Goal: Task Accomplishment & Management: Use online tool/utility

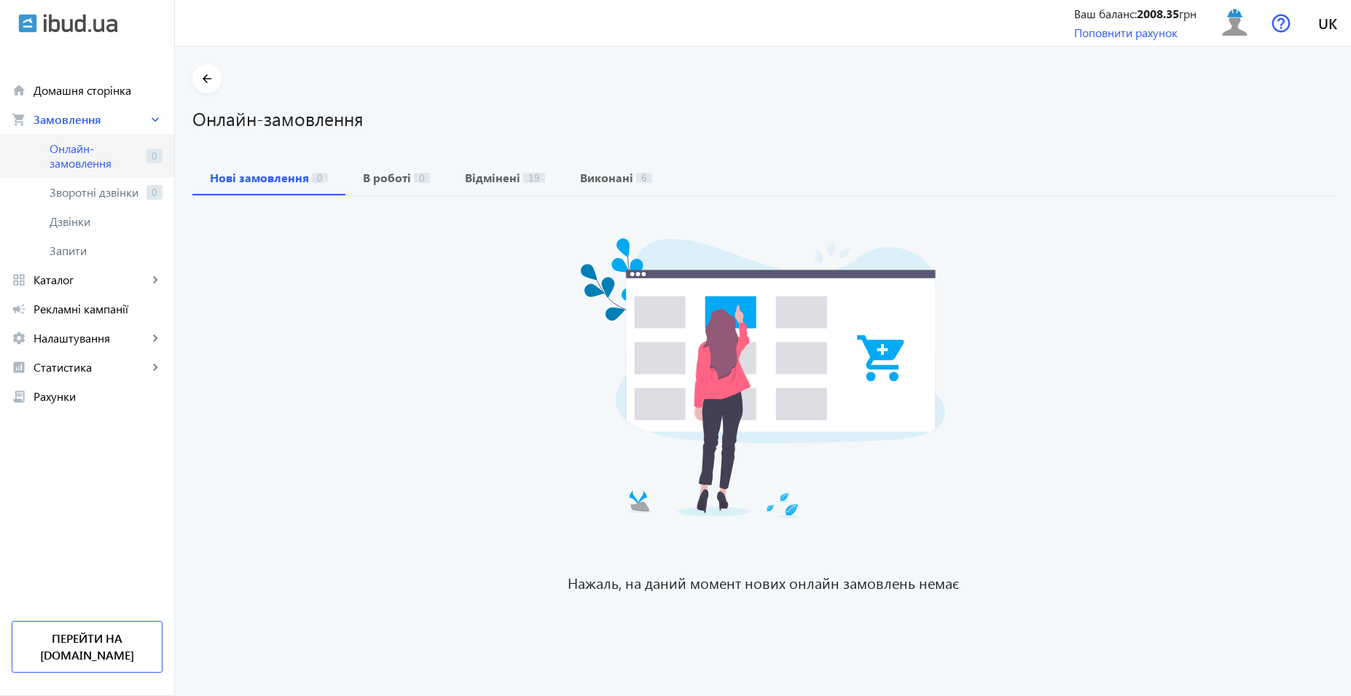
click at [101, 149] on span "Онлайн-замовлення" at bounding box center [95, 155] width 91 height 29
click at [82, 317] on link "campaign Рекламні кампанії" at bounding box center [87, 308] width 174 height 29
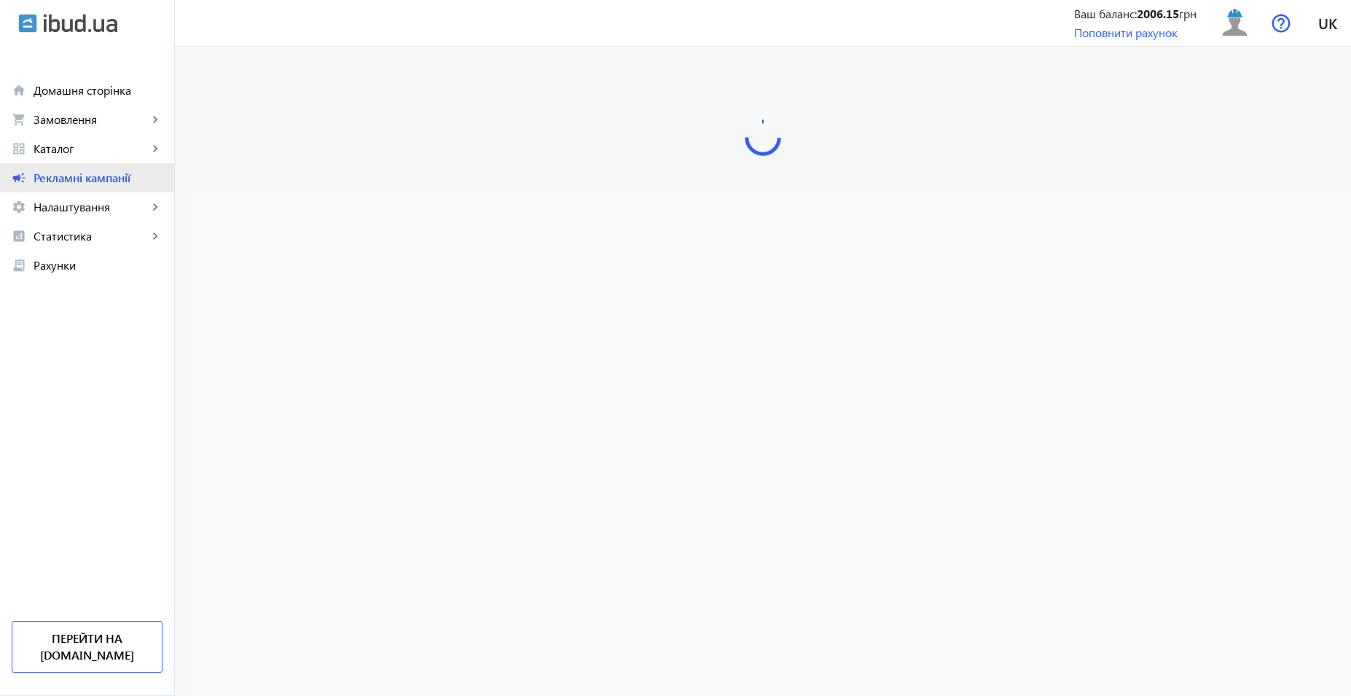
click at [77, 176] on span "Рекламні кампанії" at bounding box center [98, 177] width 129 height 15
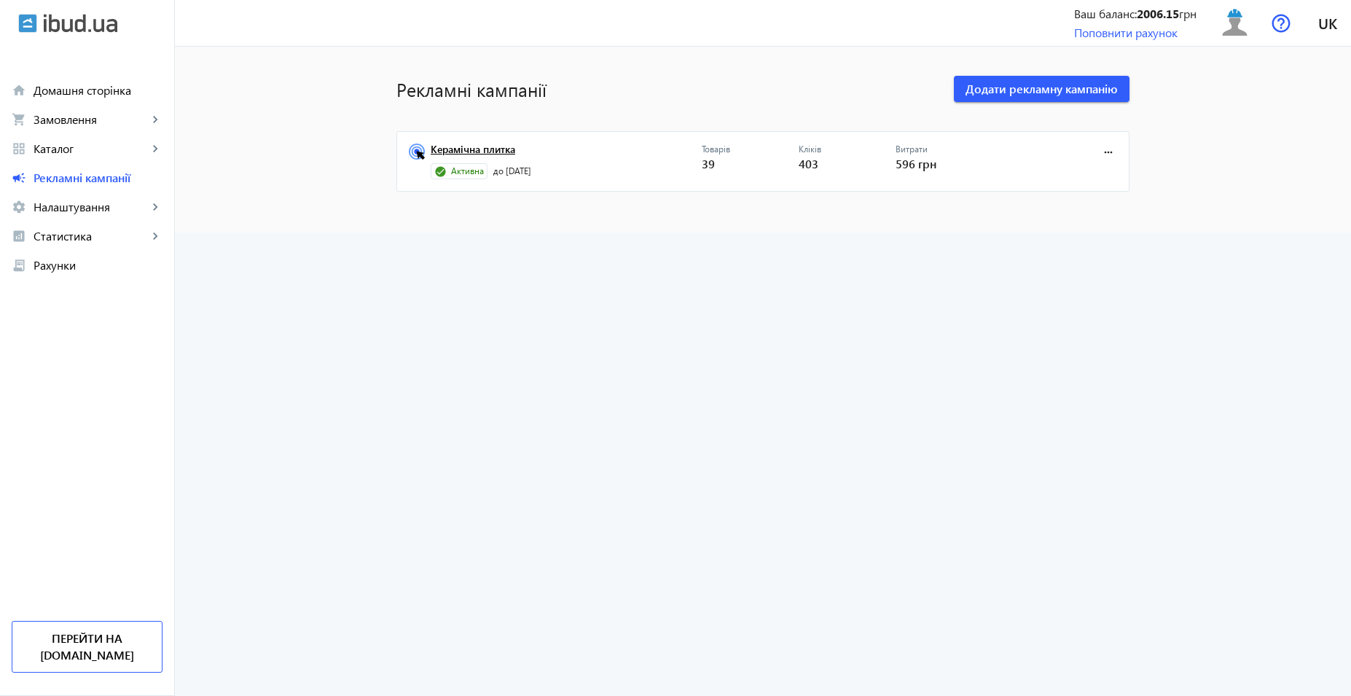
click at [434, 149] on link "Керамічна плитка" at bounding box center [566, 154] width 271 height 20
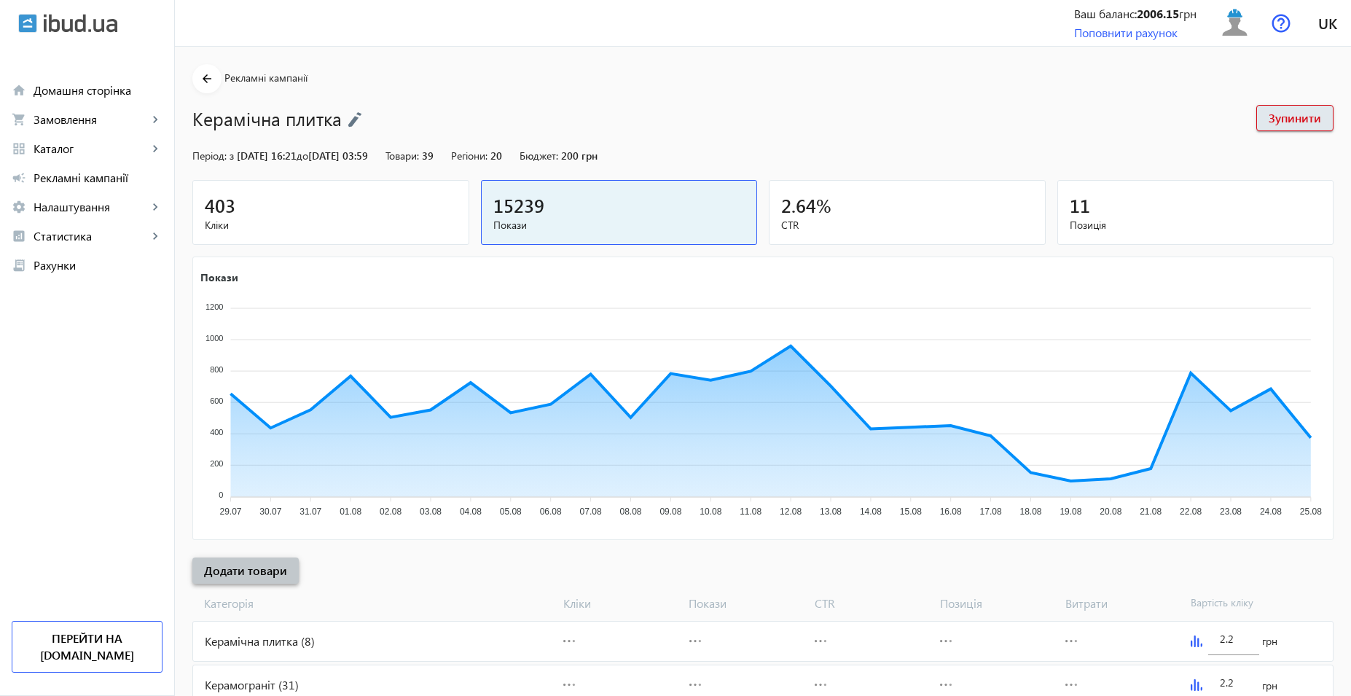
click at [259, 573] on span "Додати товари" at bounding box center [245, 570] width 83 height 16
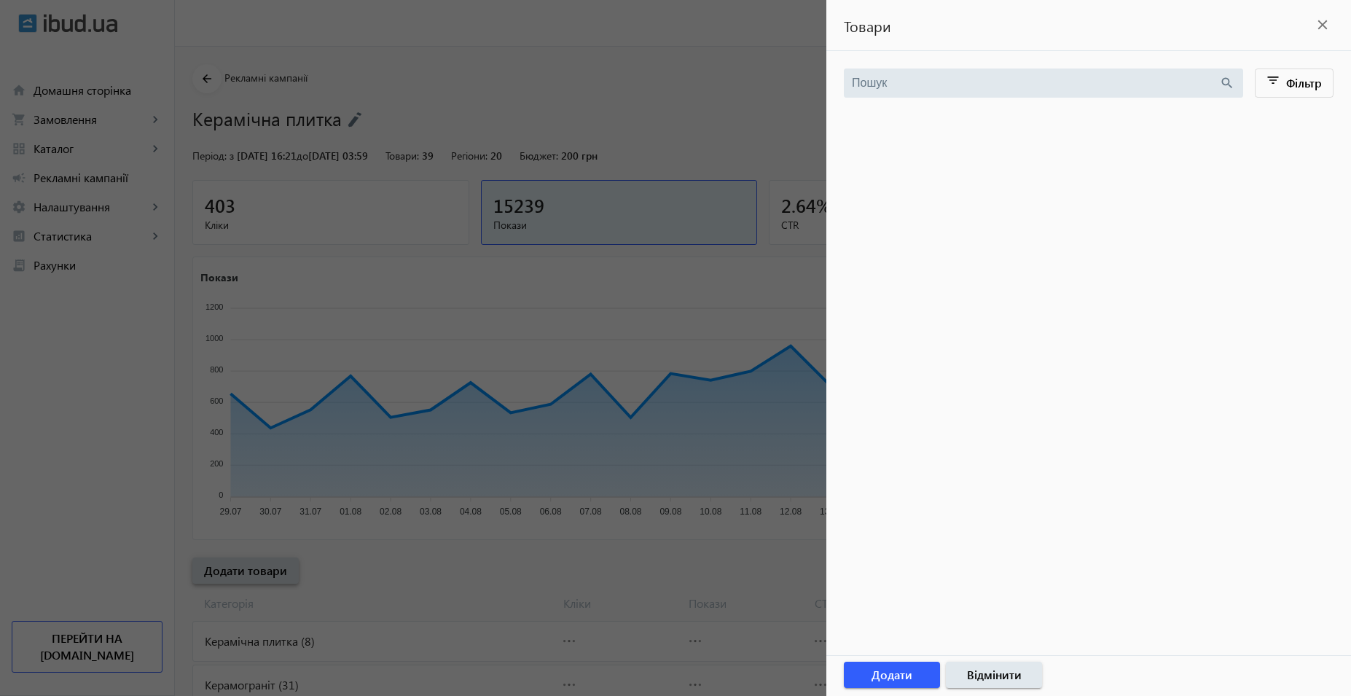
click at [259, 573] on div at bounding box center [675, 348] width 1351 height 696
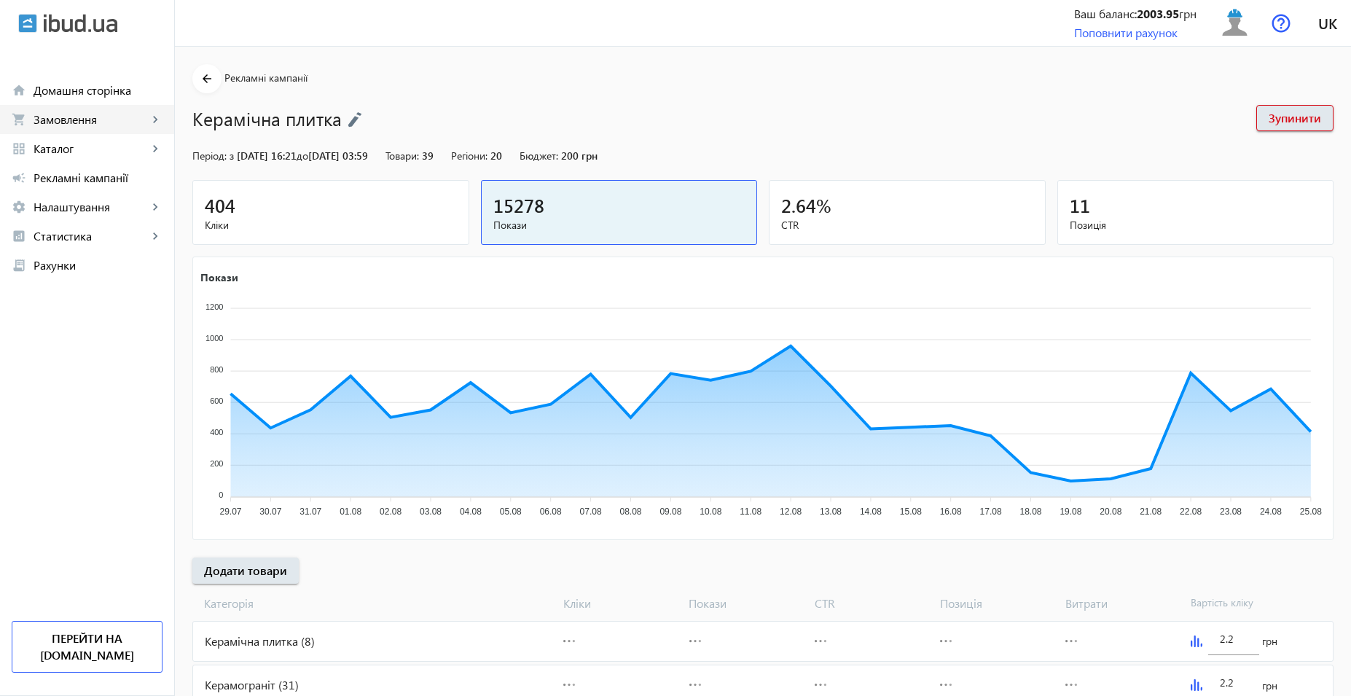
click at [102, 119] on span "Замовлення" at bounding box center [91, 119] width 114 height 15
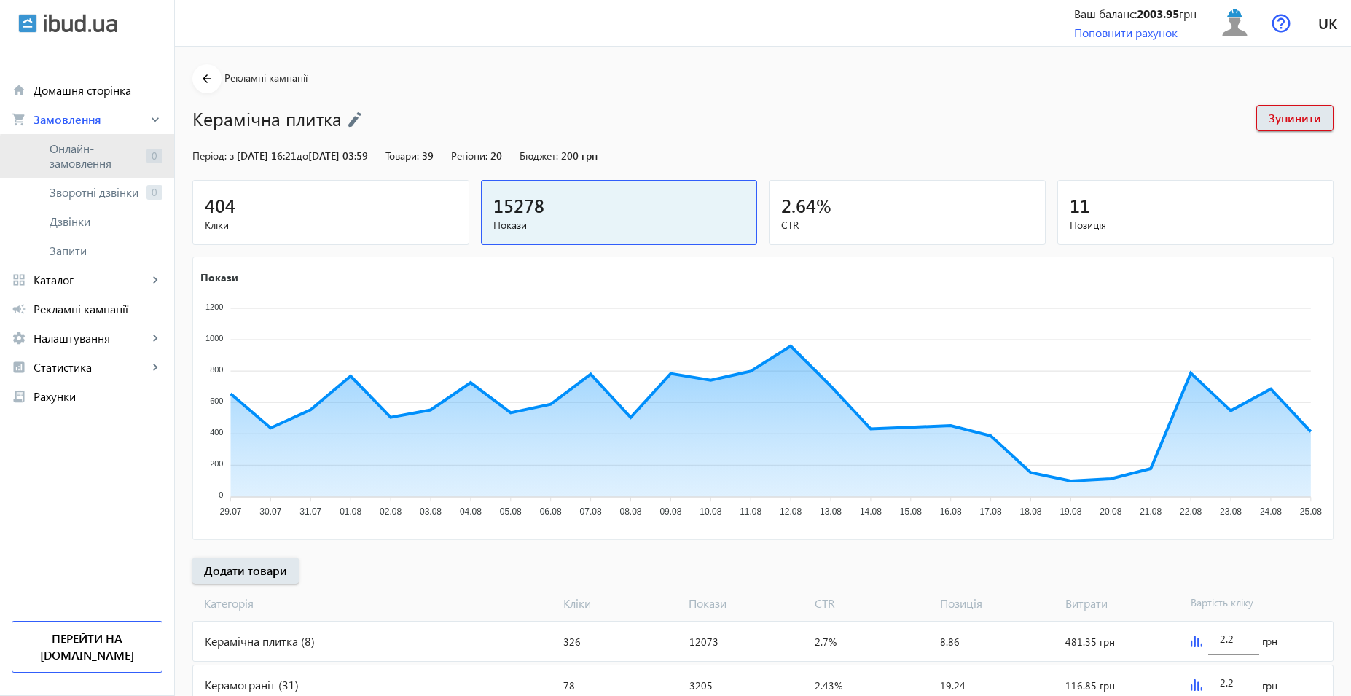
click at [92, 159] on span "Онлайн-замовлення" at bounding box center [95, 155] width 91 height 29
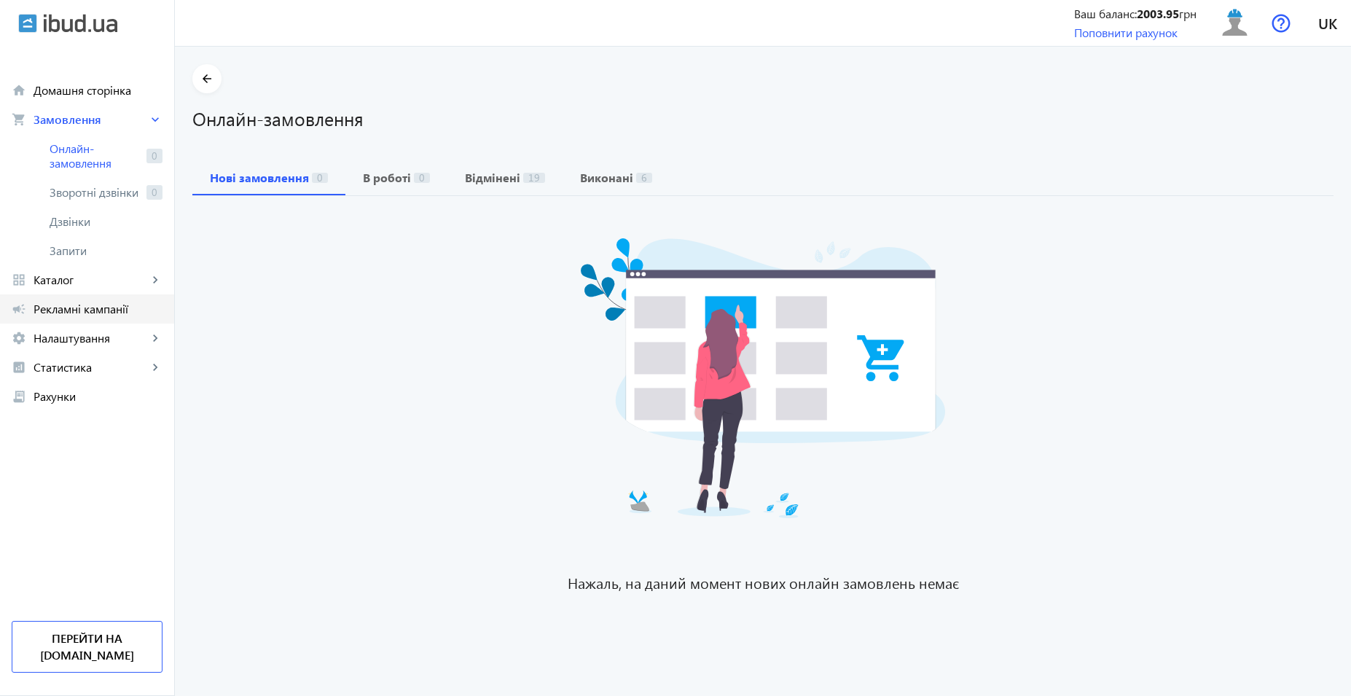
click at [79, 313] on span "Рекламні кампанії" at bounding box center [98, 309] width 129 height 15
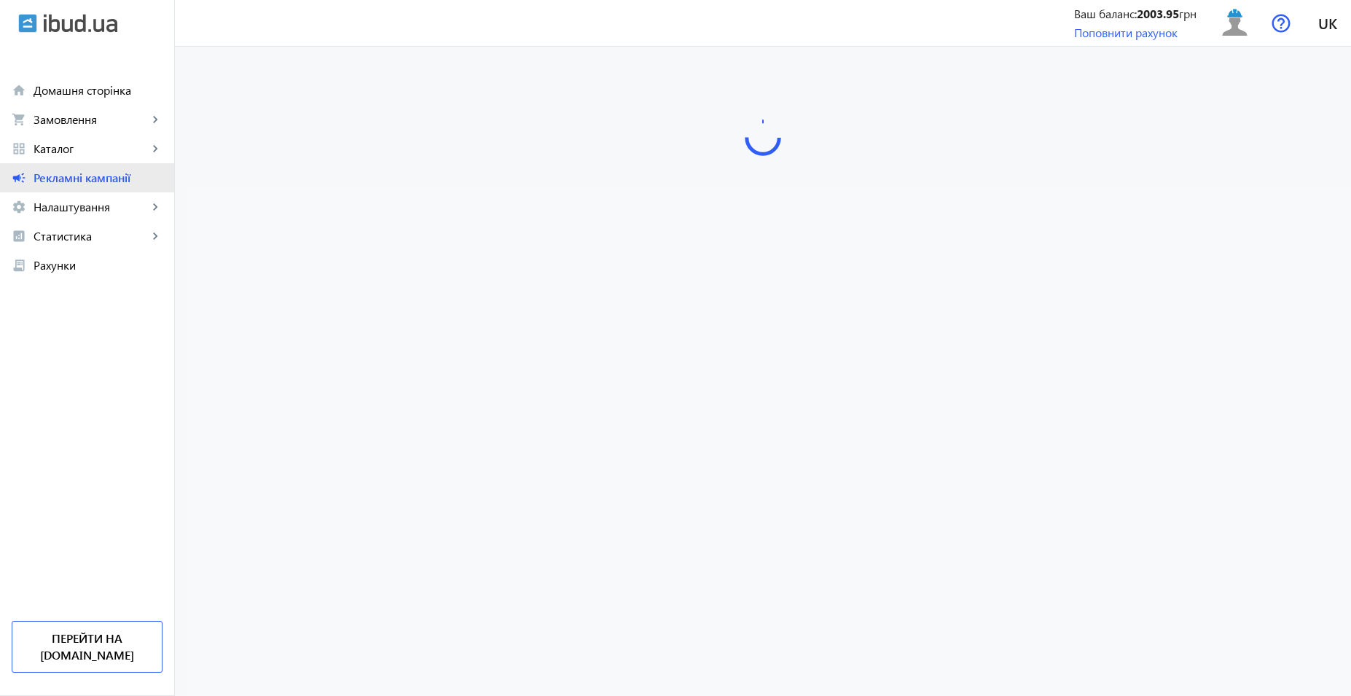
click at [70, 179] on span "Рекламні кампанії" at bounding box center [98, 177] width 129 height 15
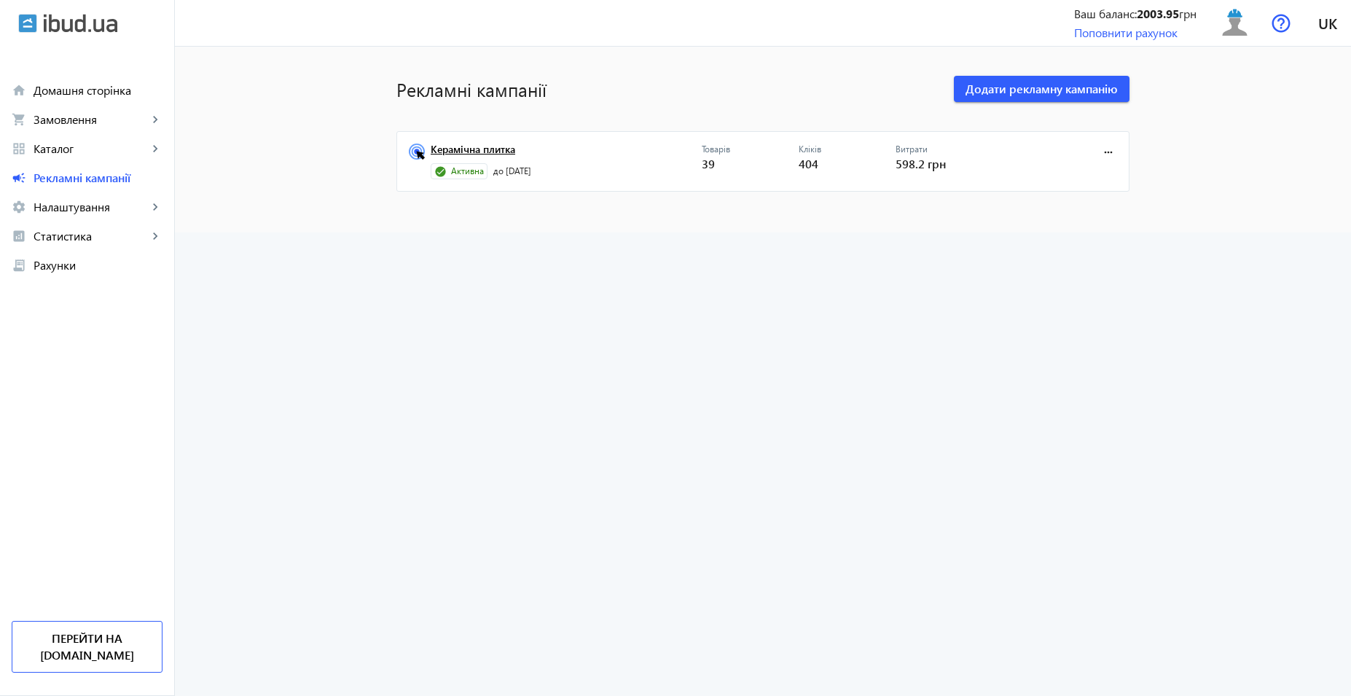
click at [466, 144] on link "Керамічна плитка" at bounding box center [566, 154] width 271 height 20
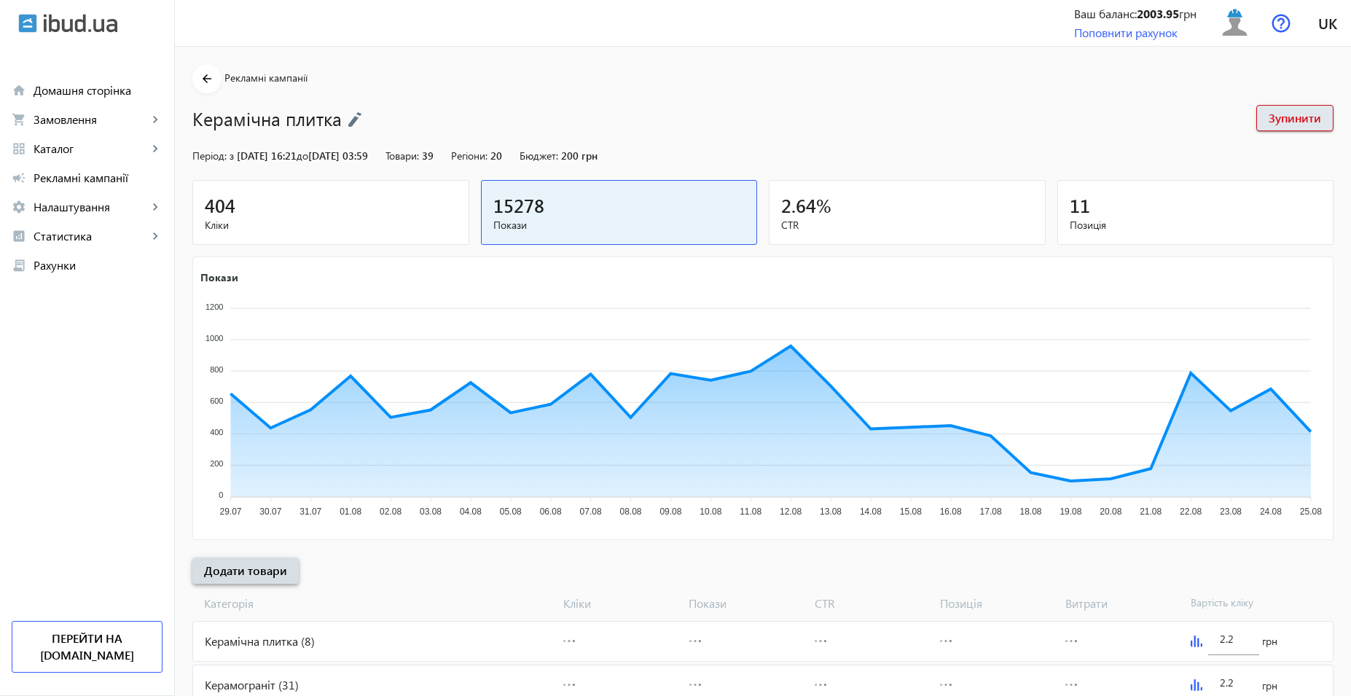
click at [261, 571] on span "Додати товари" at bounding box center [245, 570] width 83 height 16
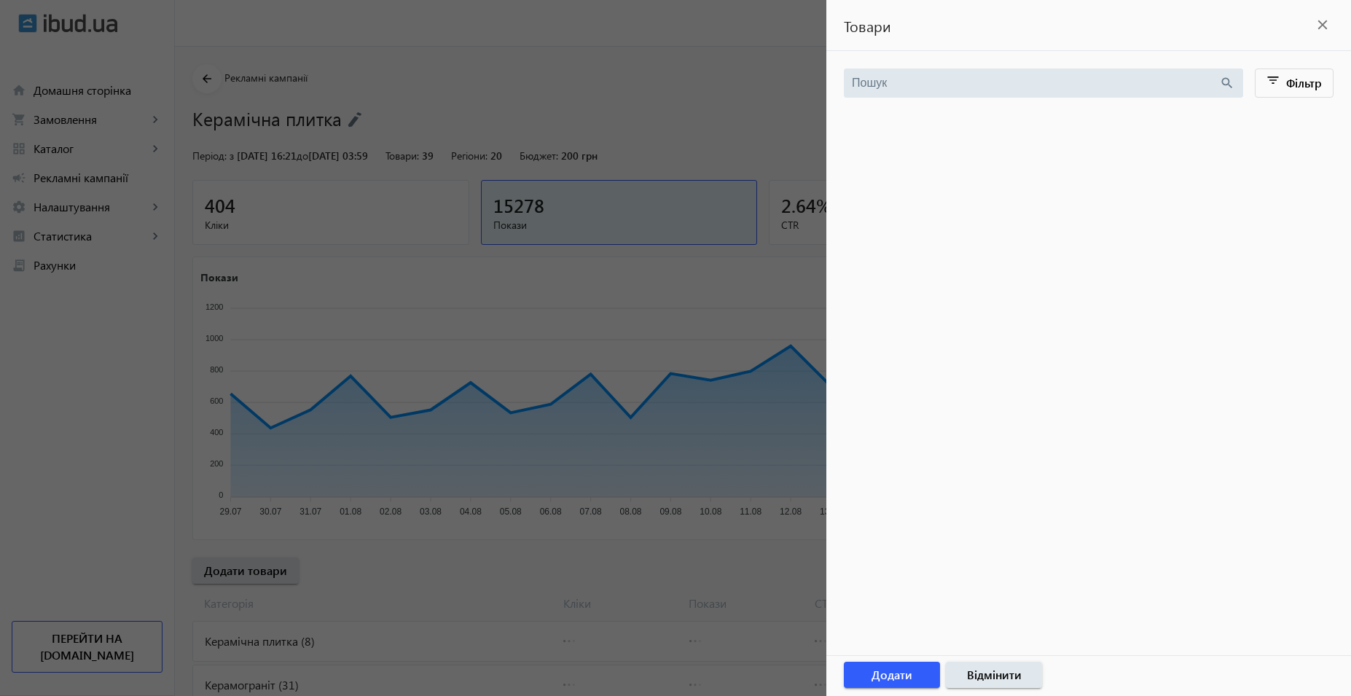
click at [426, 569] on div at bounding box center [675, 348] width 1351 height 696
